Goal: Task Accomplishment & Management: Manage account settings

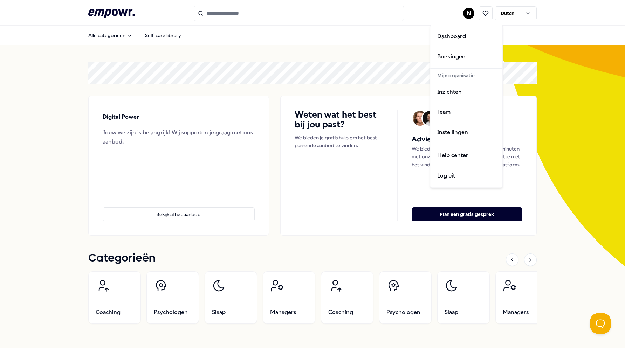
click at [465, 13] on html ".empowr-logo_svg__cls-1{fill:#03032f} N Dutch Alle categorieën Self-care librar…" at bounding box center [312, 174] width 625 height 348
click at [450, 51] on div "Boekingen" at bounding box center [466, 57] width 69 height 20
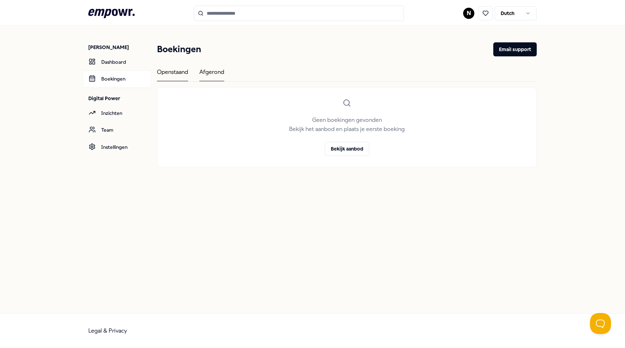
click at [207, 71] on div "Afgerond" at bounding box center [211, 75] width 25 height 14
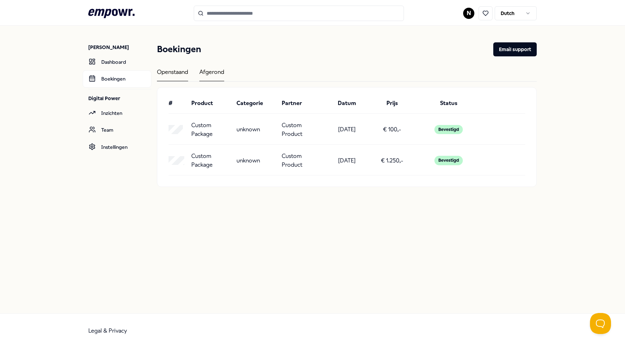
click at [172, 72] on div "Openstaand" at bounding box center [172, 75] width 31 height 14
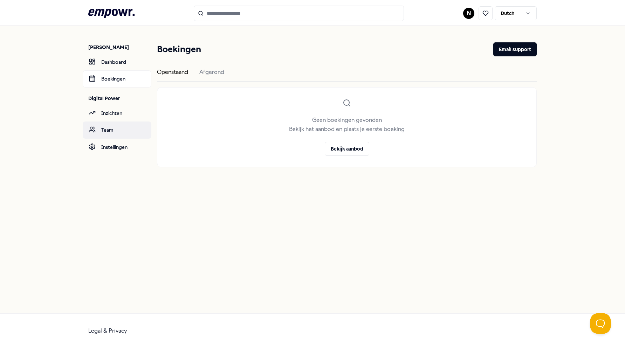
click at [107, 128] on link "Team" at bounding box center [117, 130] width 69 height 17
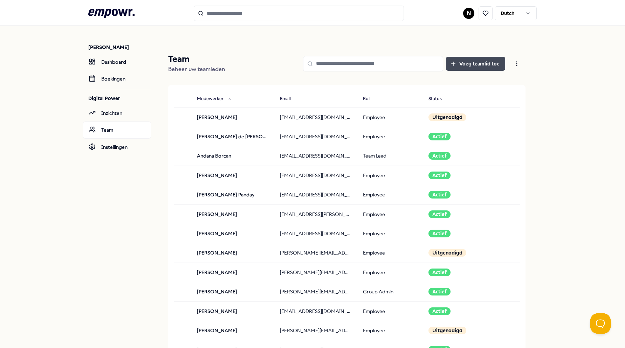
click at [475, 65] on button "Voeg teamlid toe" at bounding box center [475, 64] width 59 height 14
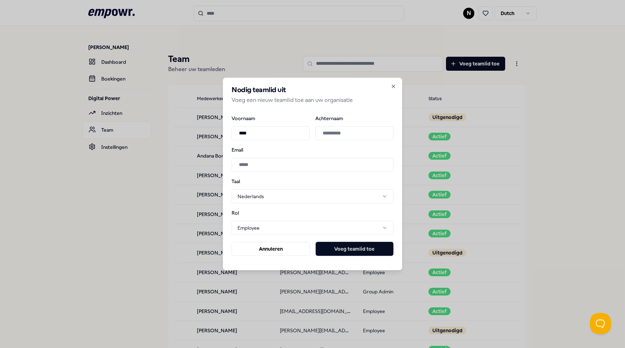
type input "****"
type input "**********"
click at [262, 164] on input "Email" at bounding box center [313, 165] width 162 height 14
type input "**********"
click at [342, 249] on button "Voeg teamlid toe" at bounding box center [355, 249] width 78 height 14
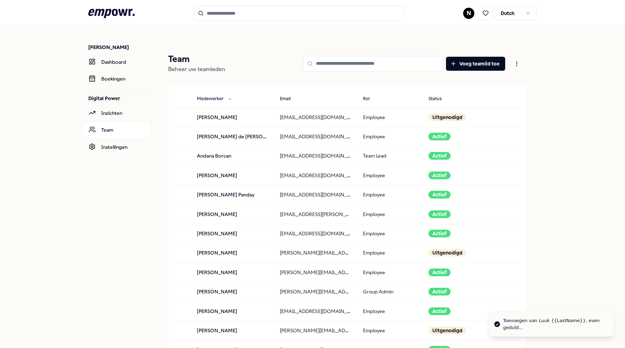
click at [325, 63] on input at bounding box center [373, 63] width 140 height 15
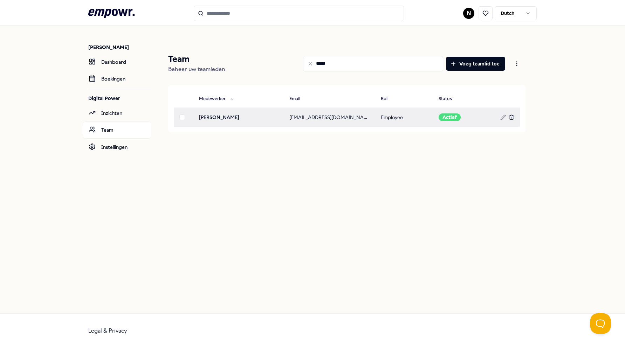
click at [511, 118] on line at bounding box center [511, 117] width 0 height 1
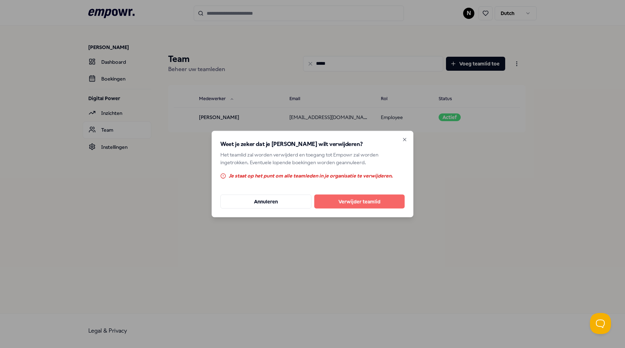
click at [339, 201] on button "Verwijder teamlid" at bounding box center [359, 201] width 90 height 14
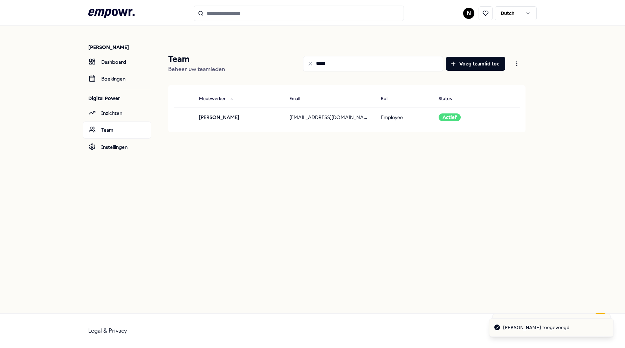
drag, startPoint x: 324, startPoint y: 63, endPoint x: 311, endPoint y: 62, distance: 12.3
click at [311, 62] on div "*****" at bounding box center [373, 63] width 140 height 15
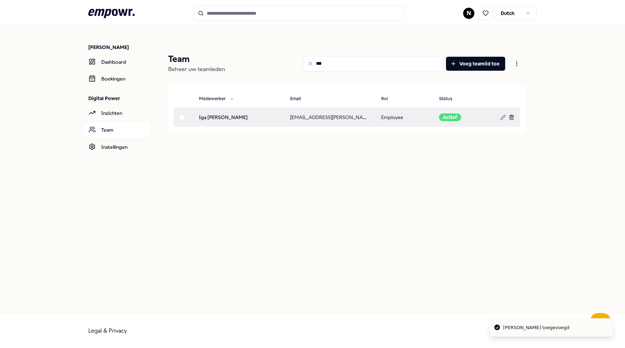
type input "***"
click at [513, 118] on icon at bounding box center [512, 118] width 6 height 6
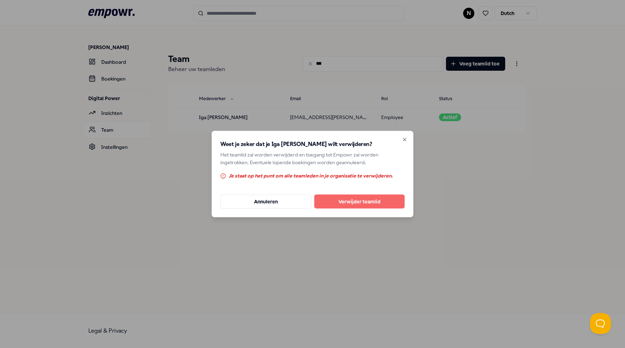
click at [342, 201] on button "Verwijder teamlid" at bounding box center [359, 201] width 90 height 14
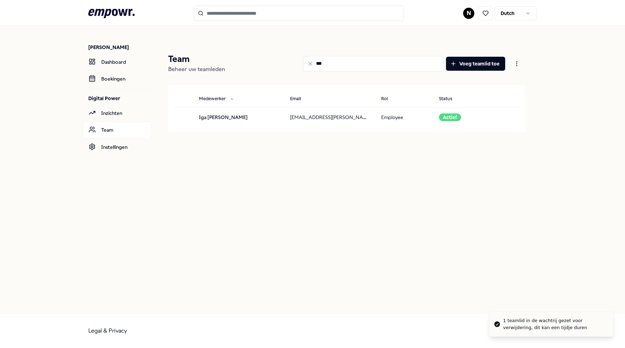
drag, startPoint x: 327, startPoint y: 62, endPoint x: 304, endPoint y: 61, distance: 22.5
click at [304, 61] on input "***" at bounding box center [373, 63] width 140 height 15
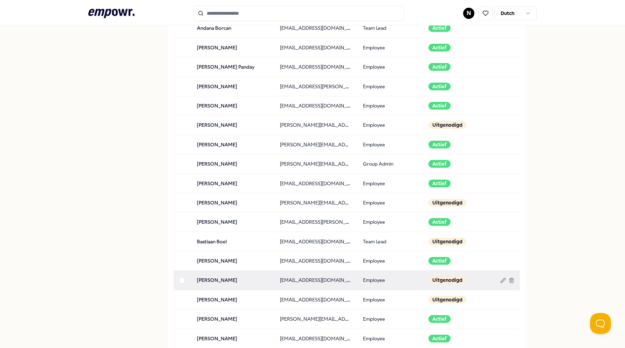
scroll to position [140, 0]
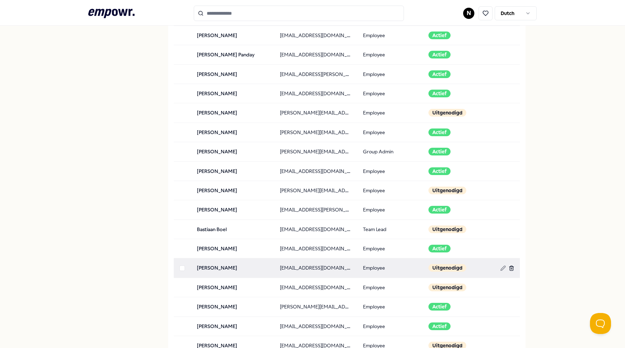
click at [509, 266] on icon at bounding box center [512, 269] width 6 height 6
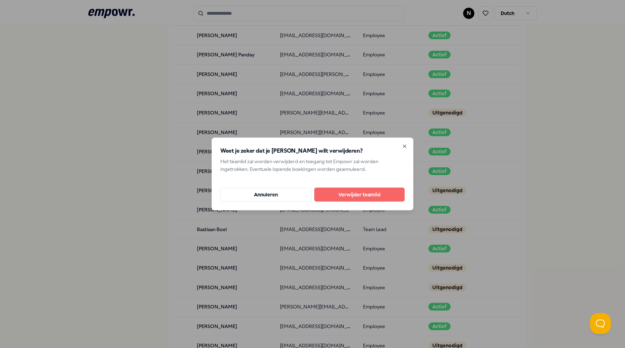
click at [340, 194] on button "Verwijder teamlid" at bounding box center [359, 195] width 90 height 14
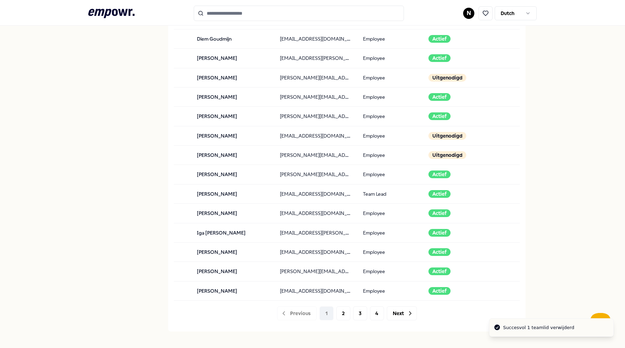
scroll to position [596, 0]
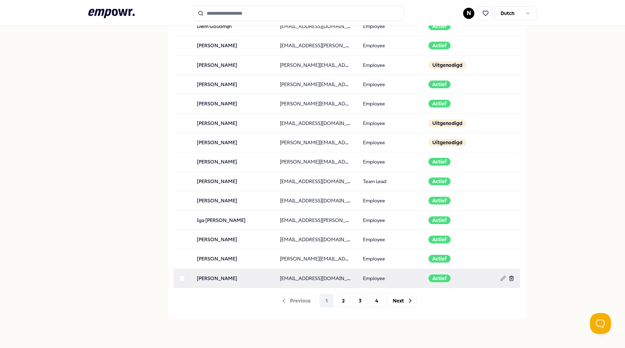
click at [509, 276] on icon at bounding box center [512, 279] width 6 height 6
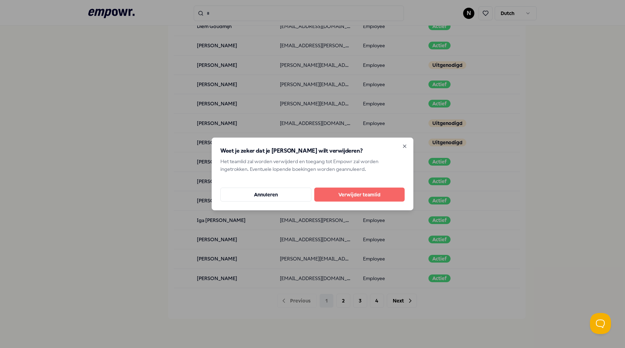
click at [351, 197] on button "Verwijder teamlid" at bounding box center [359, 195] width 90 height 14
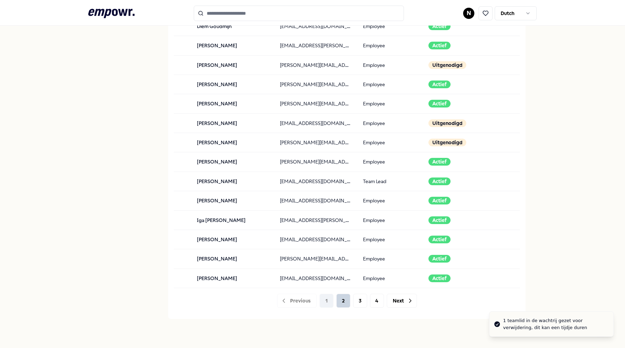
click at [339, 298] on button "2" at bounding box center [343, 301] width 14 height 14
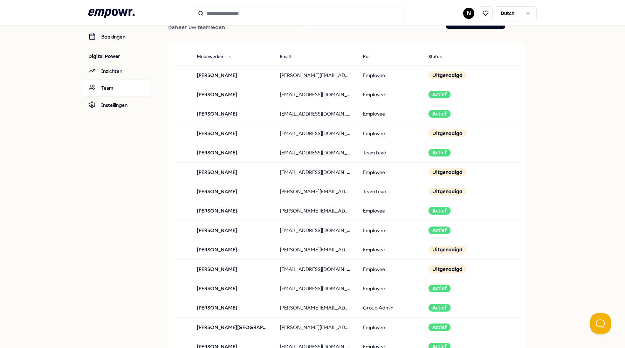
scroll to position [35, 0]
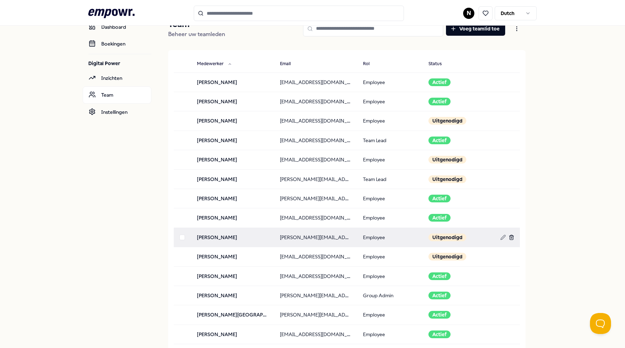
click at [510, 236] on icon at bounding box center [511, 238] width 3 height 4
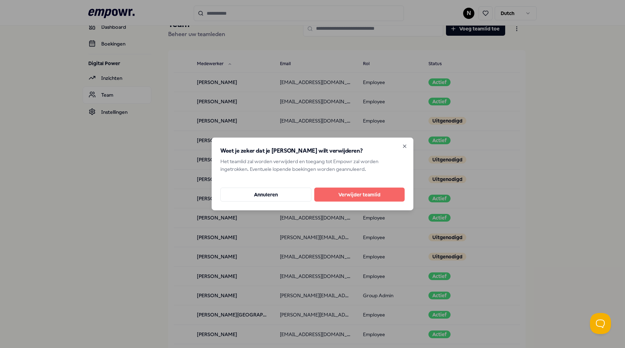
click at [356, 197] on button "Verwijder teamlid" at bounding box center [359, 195] width 90 height 14
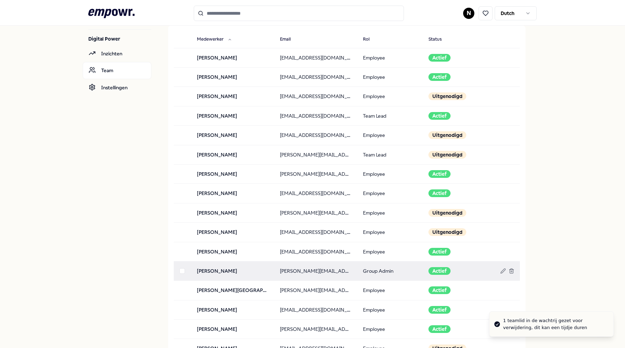
scroll to position [70, 0]
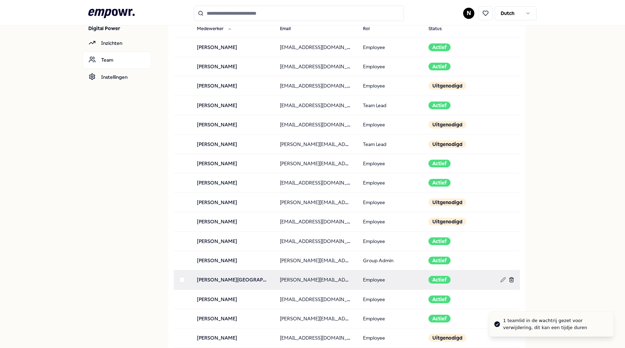
click at [510, 281] on icon at bounding box center [511, 281] width 3 height 4
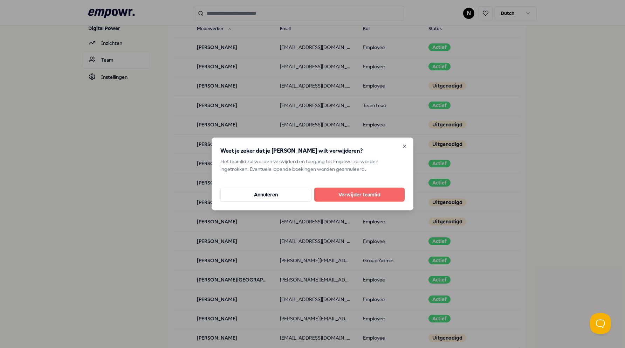
click at [377, 196] on button "Verwijder teamlid" at bounding box center [359, 195] width 90 height 14
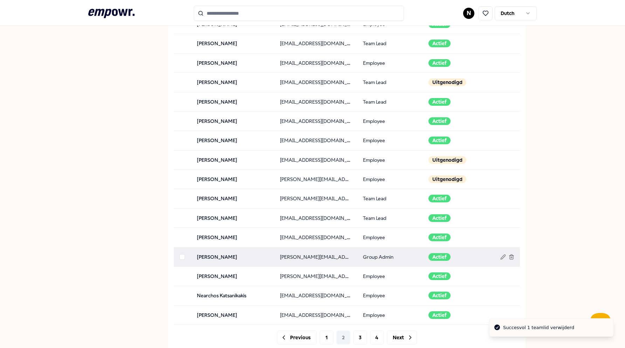
scroll to position [561, 0]
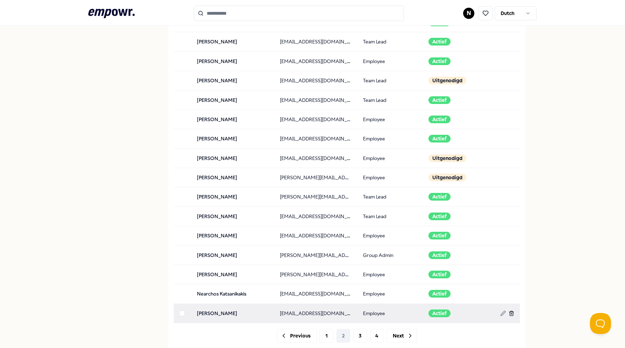
click at [509, 311] on icon at bounding box center [512, 314] width 6 height 6
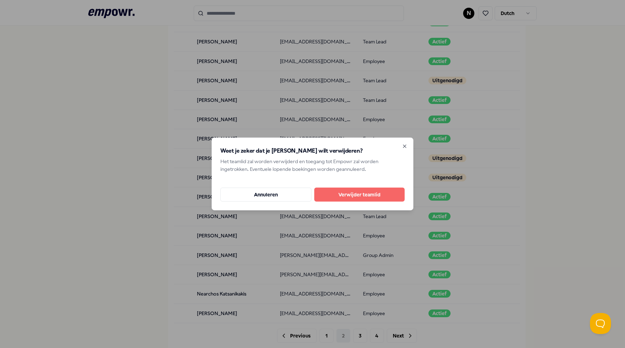
click at [335, 195] on button "Verwijder teamlid" at bounding box center [359, 195] width 90 height 14
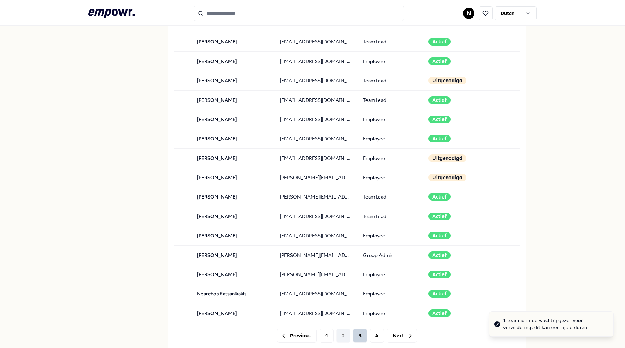
click at [355, 334] on button "3" at bounding box center [360, 336] width 14 height 14
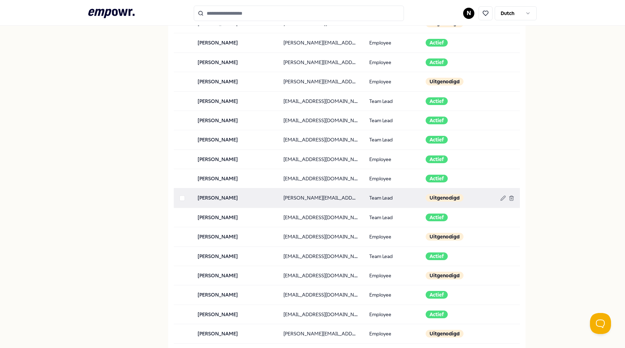
scroll to position [245, 0]
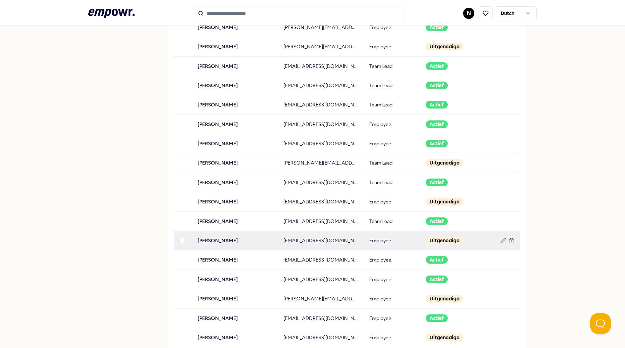
click at [510, 239] on icon at bounding box center [512, 241] width 6 height 6
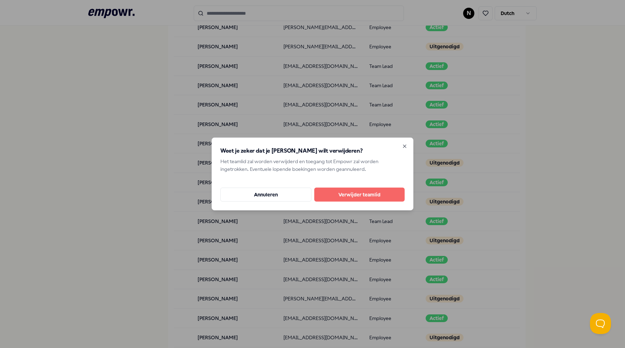
click at [381, 197] on button "Verwijder teamlid" at bounding box center [359, 195] width 90 height 14
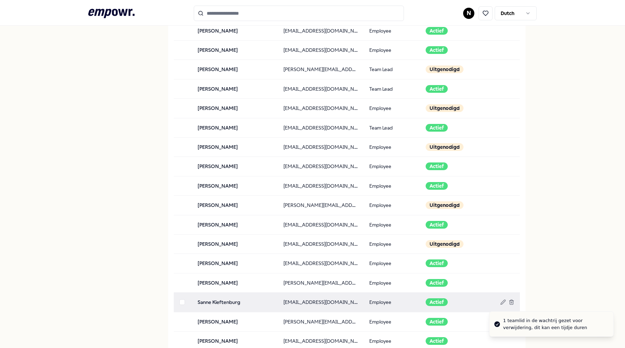
scroll to position [350, 0]
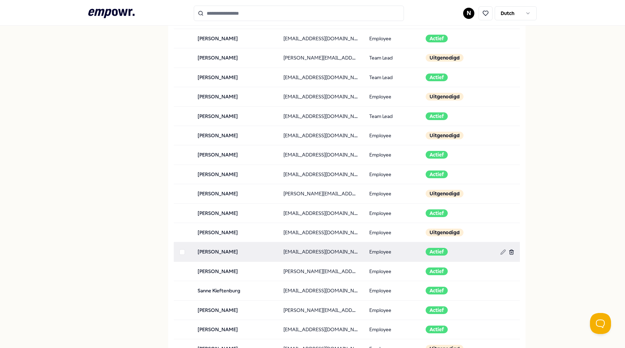
click at [509, 251] on icon at bounding box center [511, 251] width 4 height 0
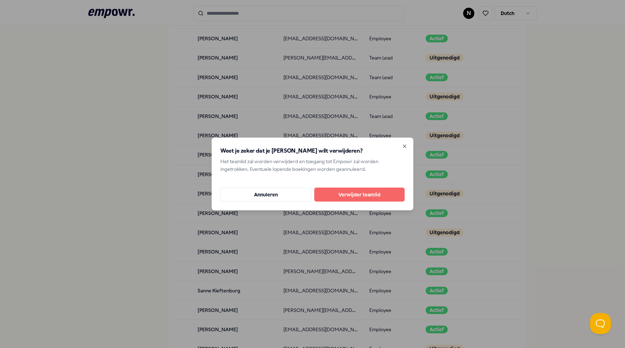
click at [385, 197] on button "Verwijder teamlid" at bounding box center [359, 195] width 90 height 14
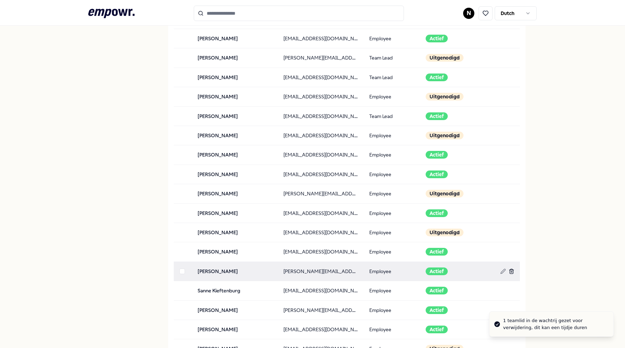
click at [510, 270] on icon at bounding box center [512, 272] width 6 height 6
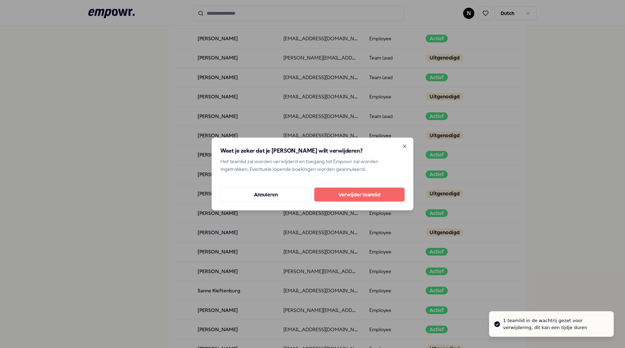
click at [369, 195] on button "Verwijder teamlid" at bounding box center [359, 195] width 90 height 14
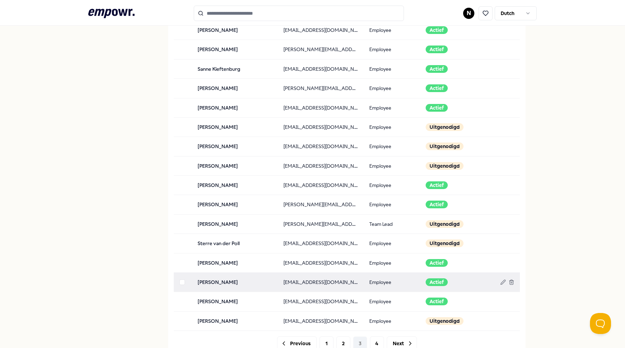
scroll to position [561, 0]
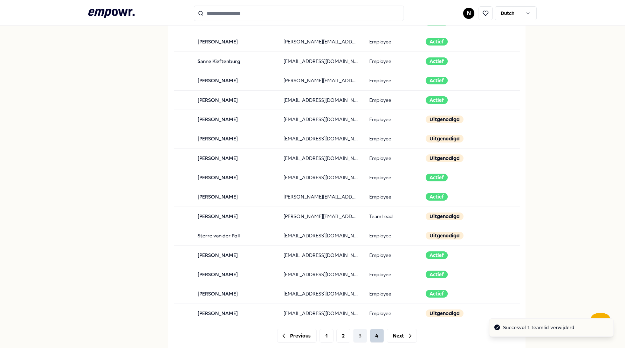
click at [376, 331] on button "4" at bounding box center [377, 336] width 14 height 14
